Goal: Task Accomplishment & Management: Manage account settings

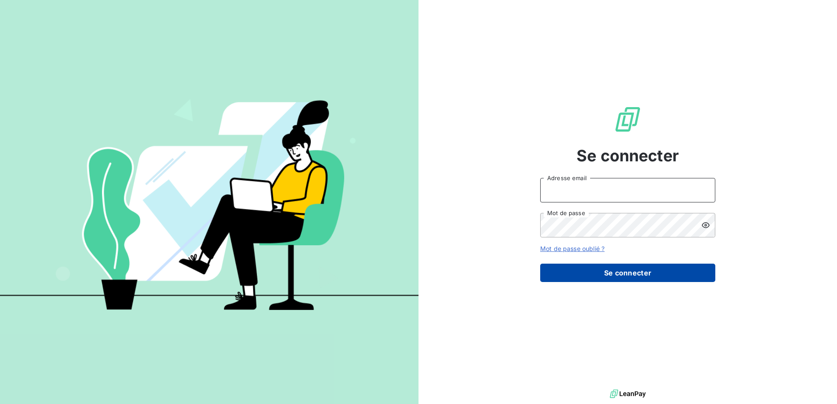
type input "contact@victoriatrets.com"
click at [634, 272] on button "Se connecter" at bounding box center [627, 273] width 175 height 18
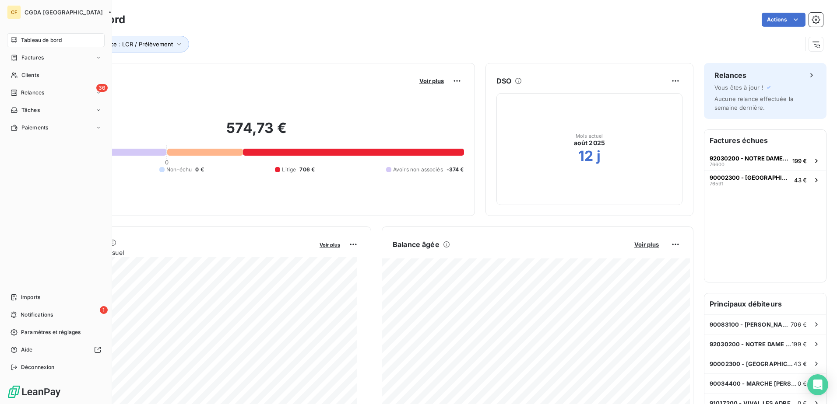
click at [29, 38] on span "Tableau de bord" at bounding box center [41, 40] width 41 height 8
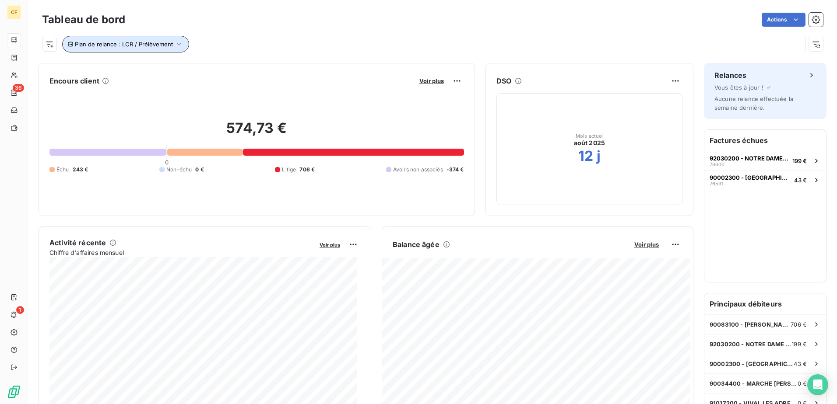
click at [177, 43] on icon "button" at bounding box center [179, 44] width 9 height 9
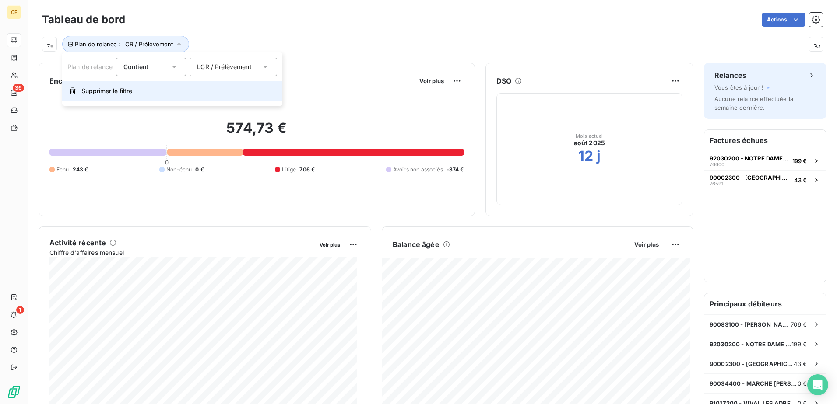
click at [126, 93] on span "Supprimer le filtre" at bounding box center [106, 91] width 51 height 9
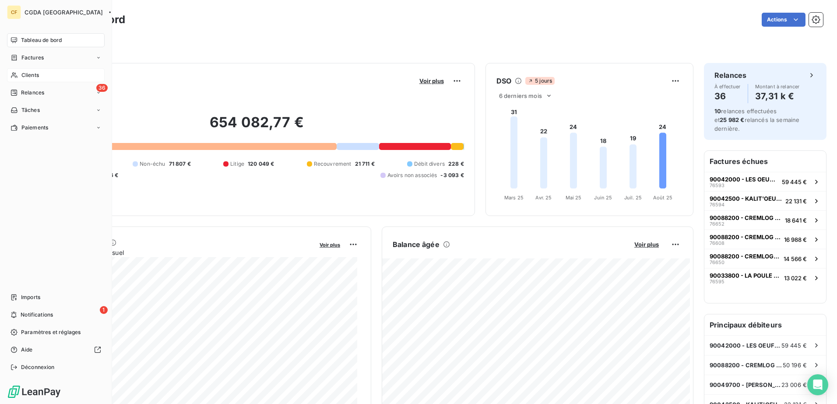
click at [22, 71] on div "Clients" at bounding box center [56, 75] width 98 height 14
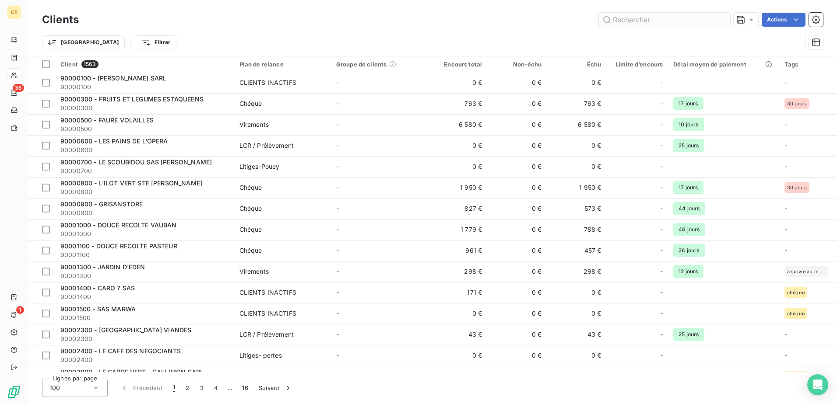
click at [665, 18] on input "text" at bounding box center [664, 20] width 131 height 14
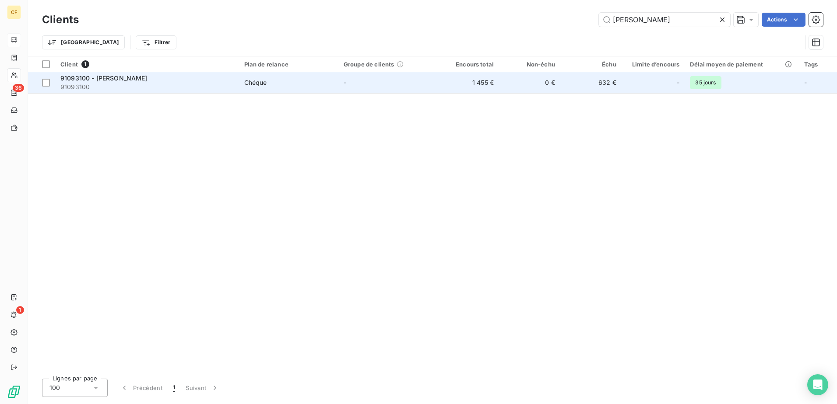
type input "[PERSON_NAME]"
click at [302, 88] on td "Chéque" at bounding box center [288, 82] width 99 height 21
